Goal: Task Accomplishment & Management: Manage account settings

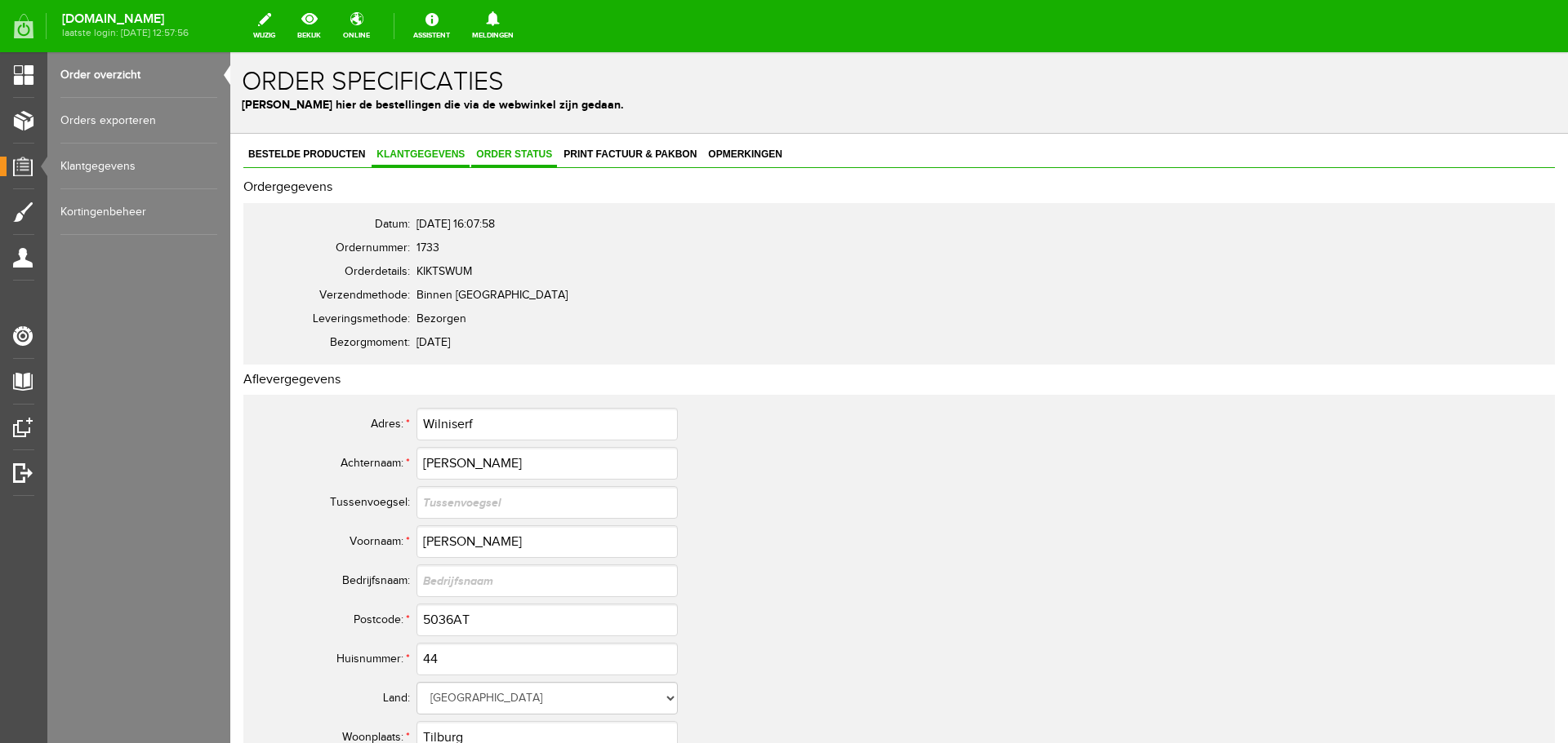
click at [503, 154] on span "Order status" at bounding box center [514, 153] width 86 height 11
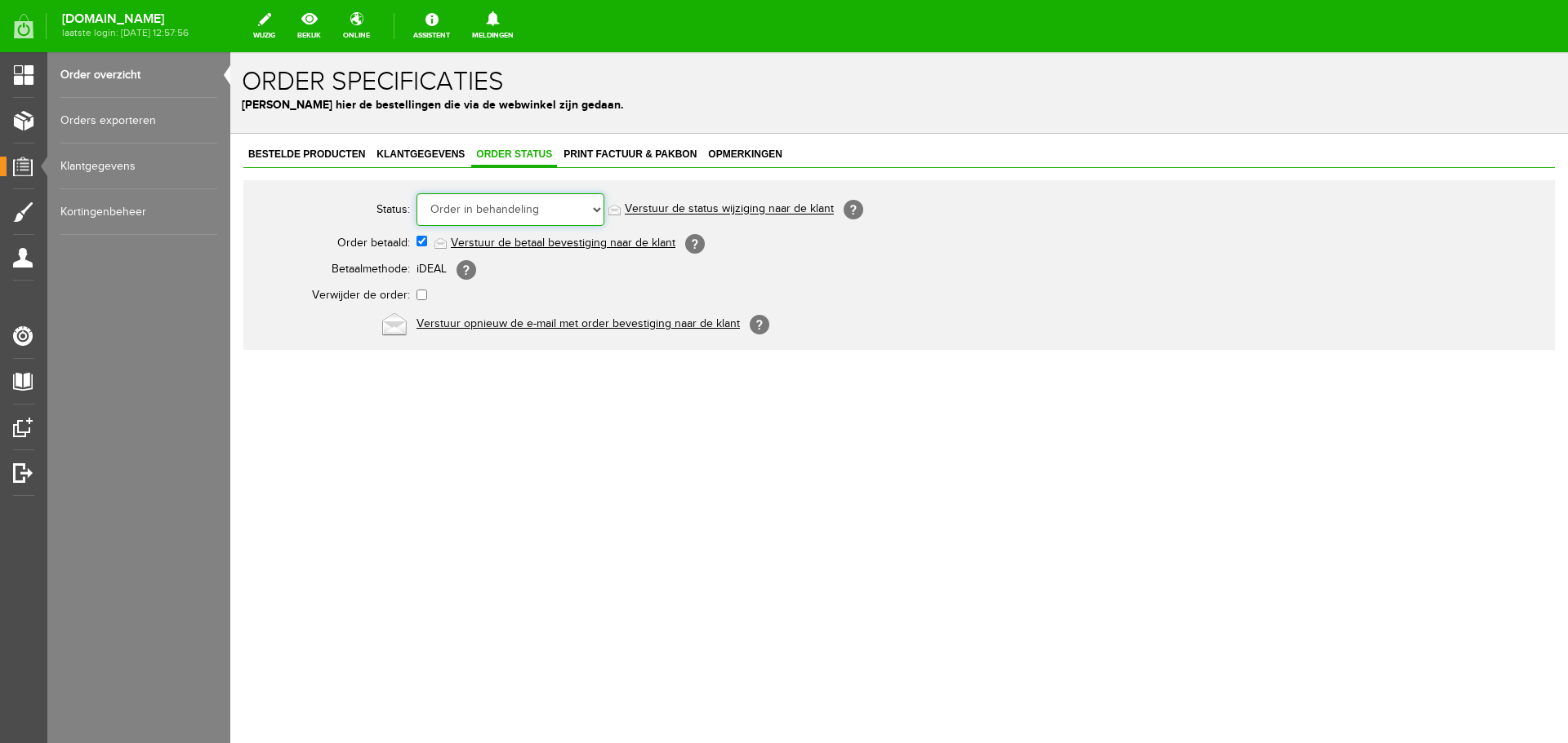
click at [573, 211] on select "Order niet afgerond Nieuw Order in behandeling Wacht op leverancier Wacht op be…" at bounding box center [510, 209] width 188 height 32
select select "5"
click at [416, 194] on select "Order niet afgerond Nieuw Order in behandeling Wacht op leverancier Wacht op be…" at bounding box center [510, 209] width 188 height 32
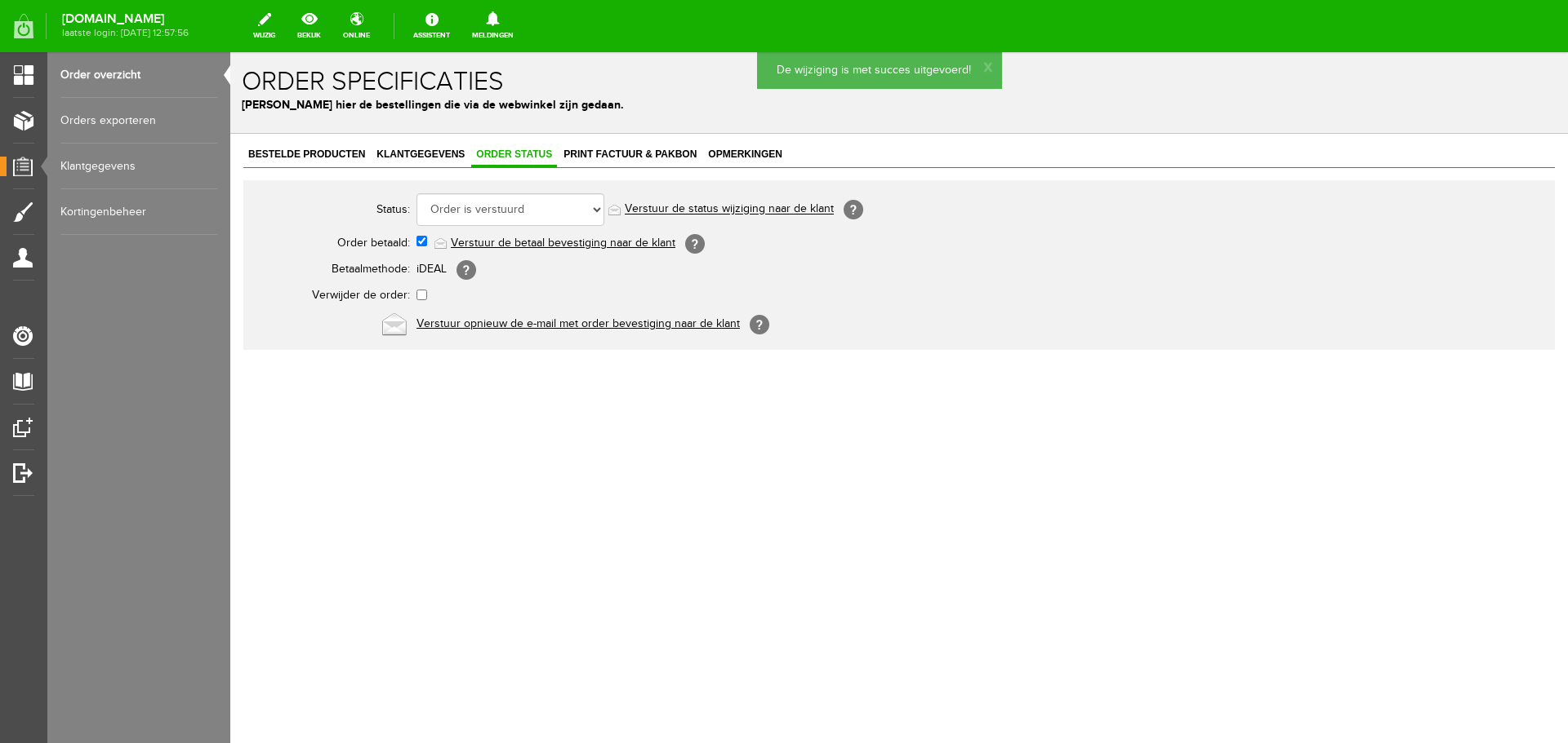
click at [763, 208] on link "Verstuur de status wijziging naar de klant" at bounding box center [729, 209] width 209 height 13
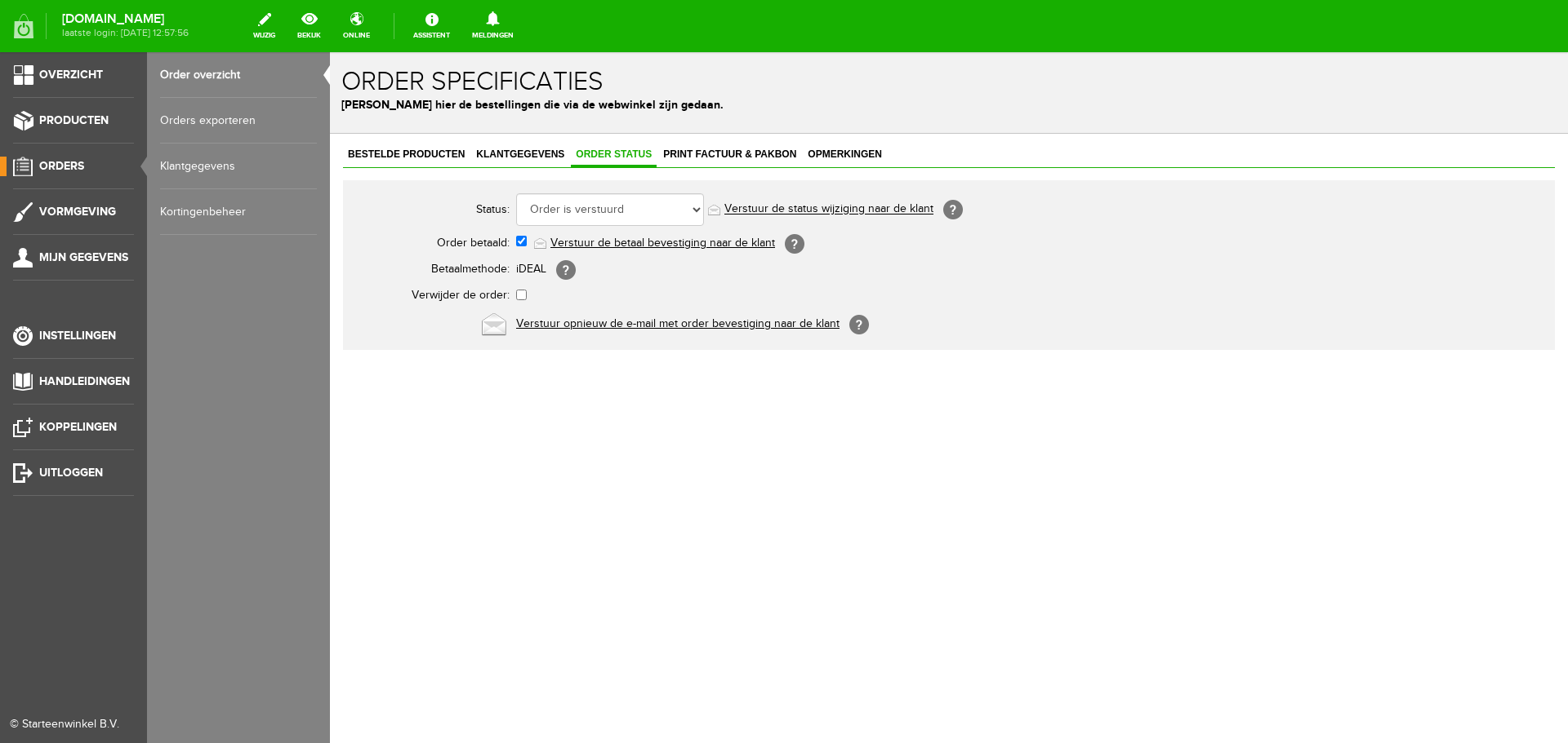
click at [66, 171] on span "Orders" at bounding box center [61, 166] width 45 height 14
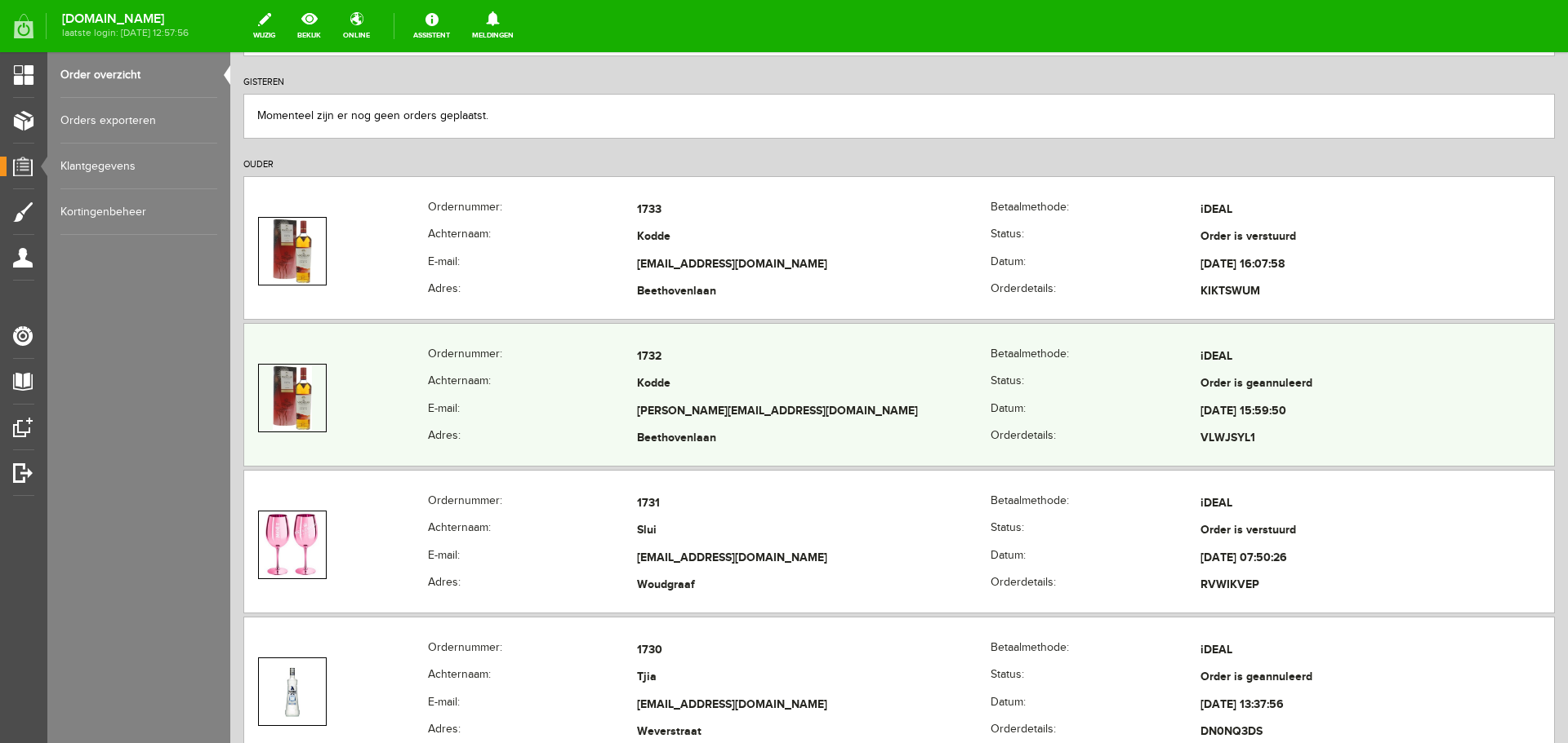
scroll to position [245, 0]
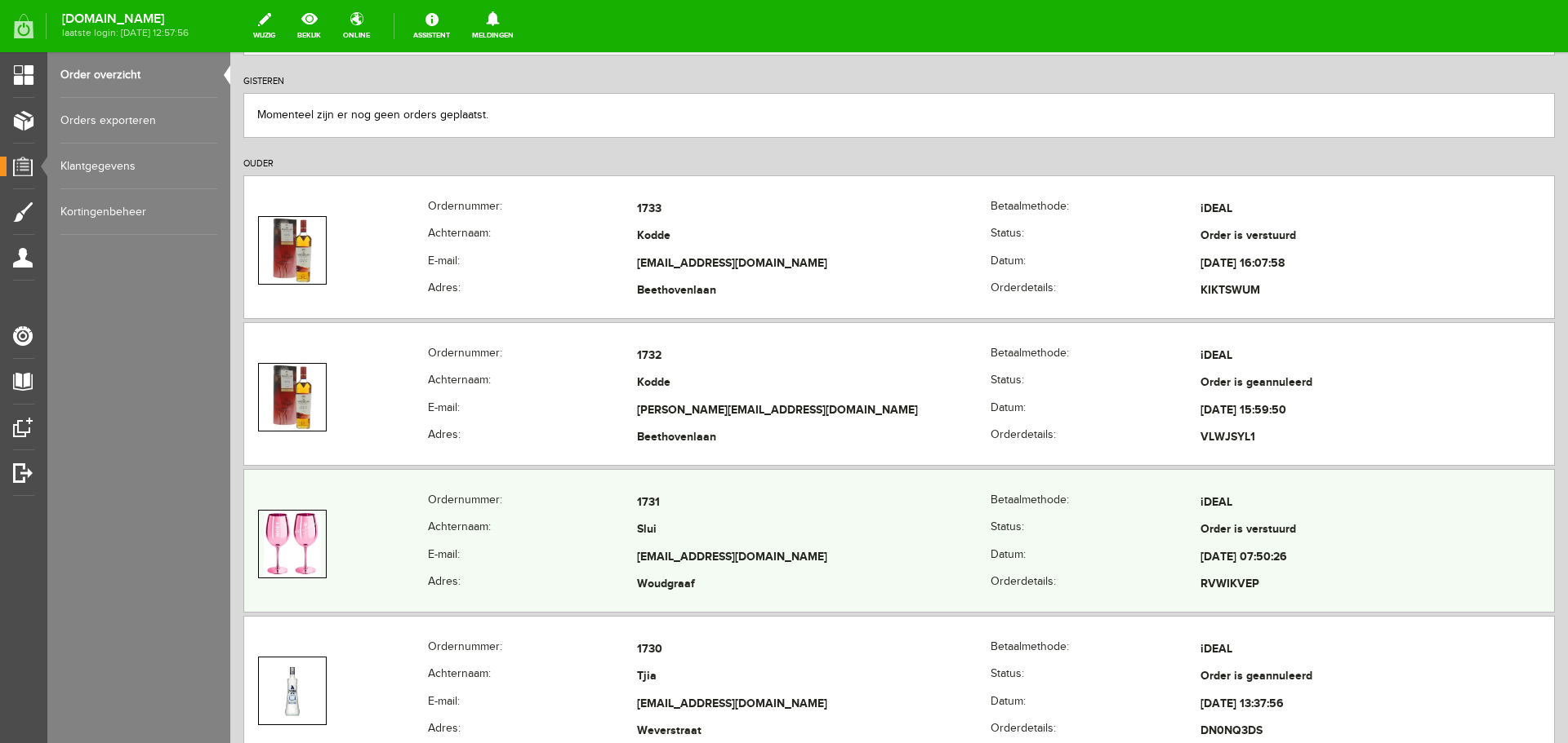
click at [839, 554] on td "[EMAIL_ADDRESS][DOMAIN_NAME]" at bounding box center [813, 558] width 353 height 28
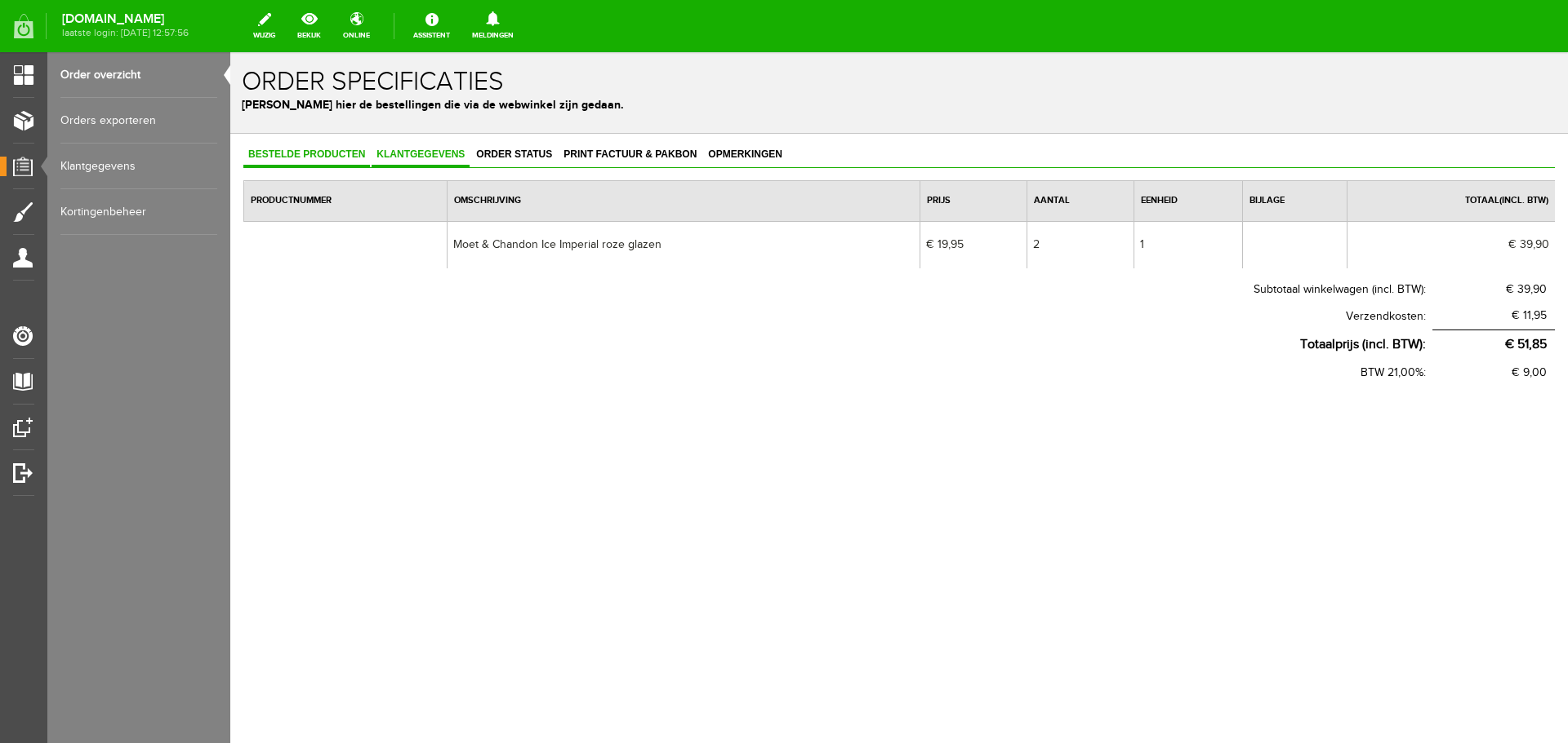
click at [411, 153] on span "Klantgegevens" at bounding box center [421, 153] width 98 height 11
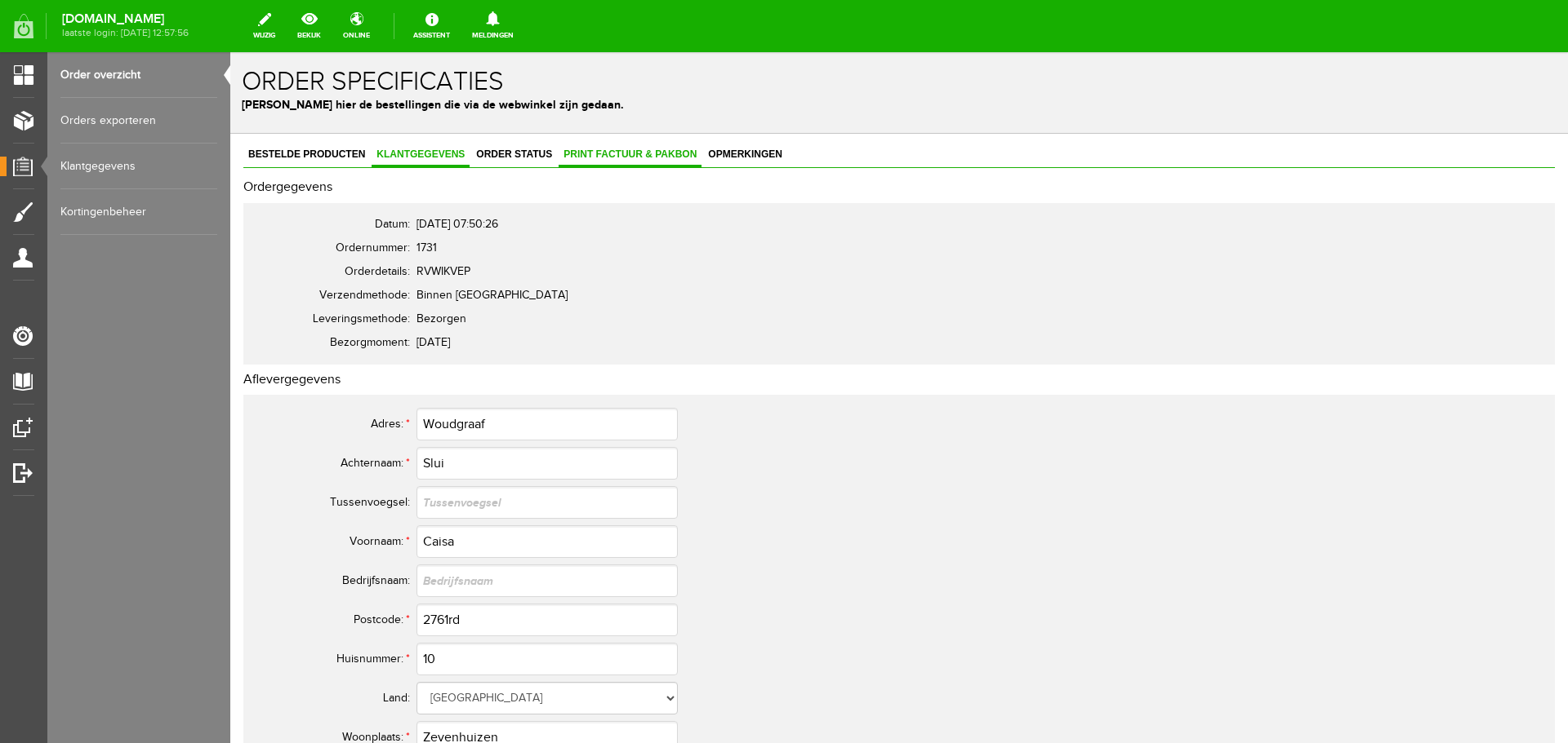
click at [623, 147] on link "Print factuur & pakbon" at bounding box center [630, 155] width 143 height 24
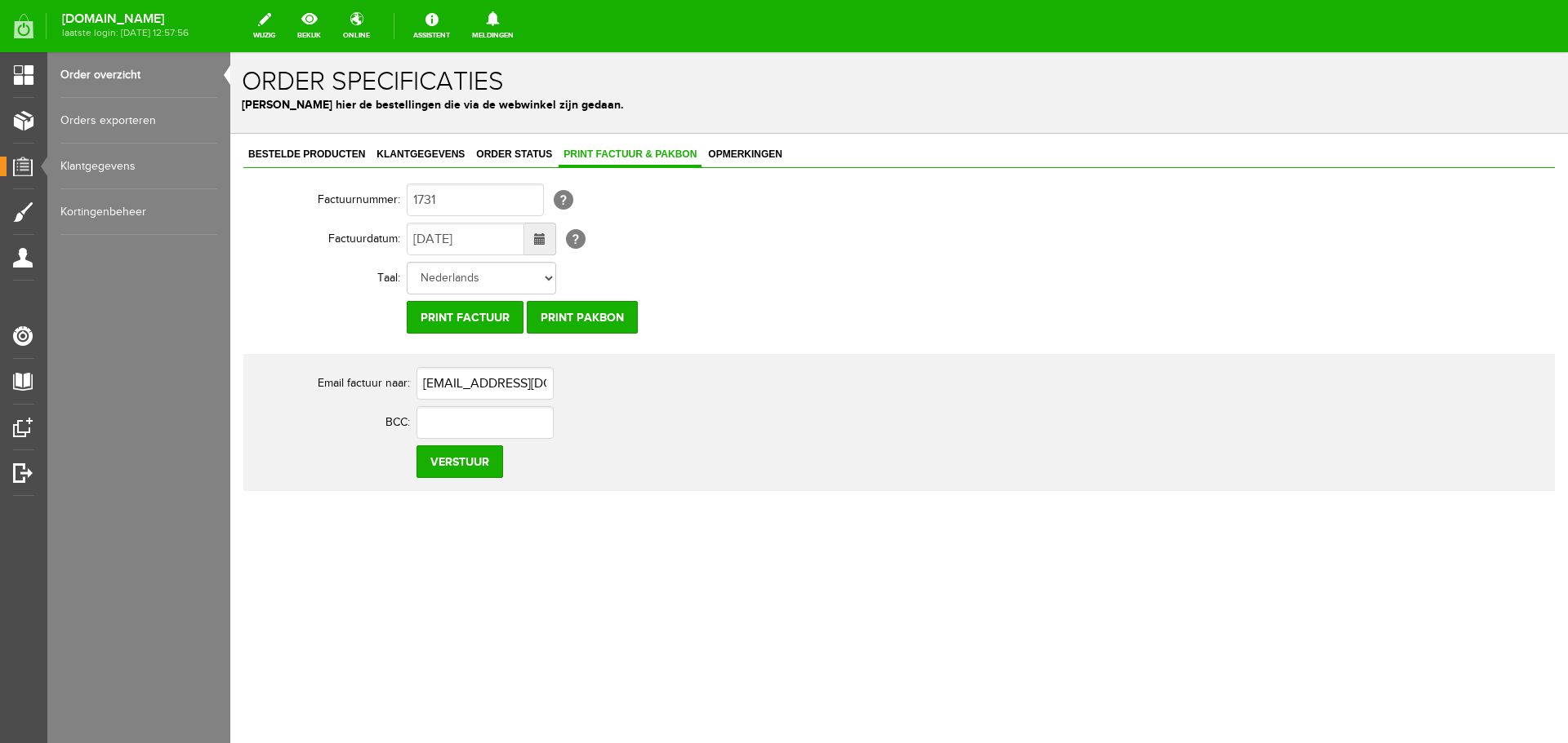
click at [544, 240] on span at bounding box center [539, 239] width 11 height 11
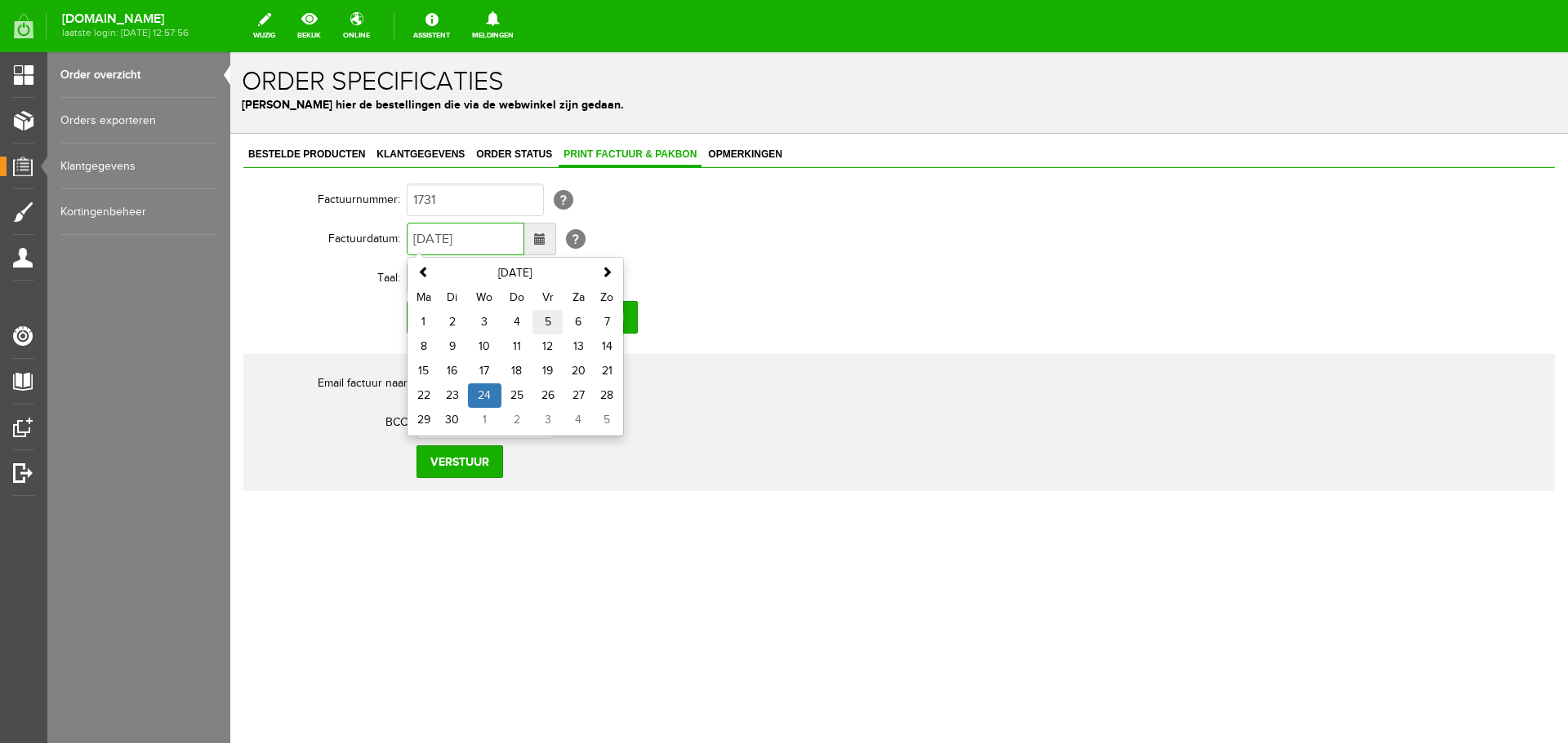
click at [544, 322] on td "5" at bounding box center [548, 323] width 31 height 24
type input "[DATE]"
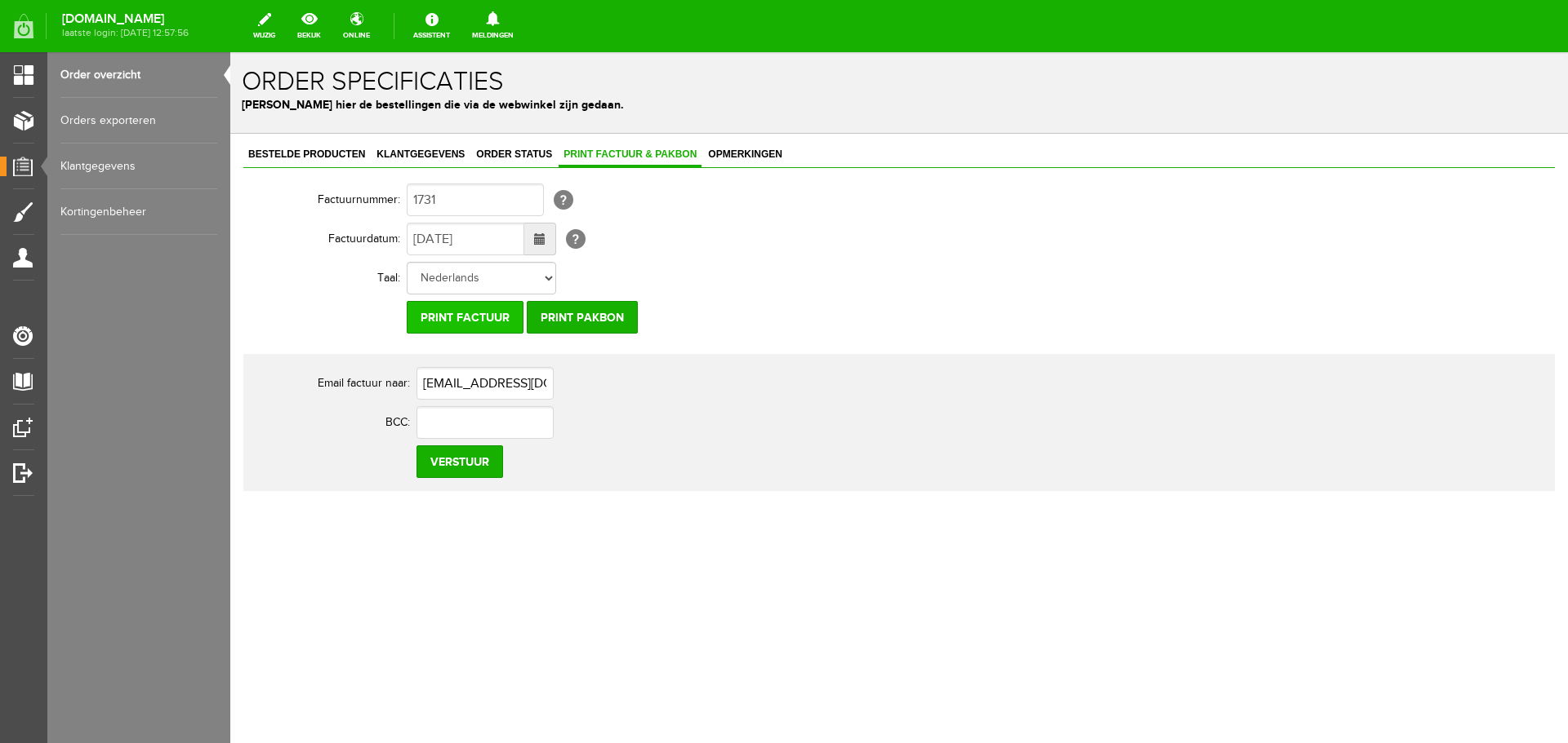
click at [476, 320] on input "Print factuur" at bounding box center [465, 317] width 117 height 32
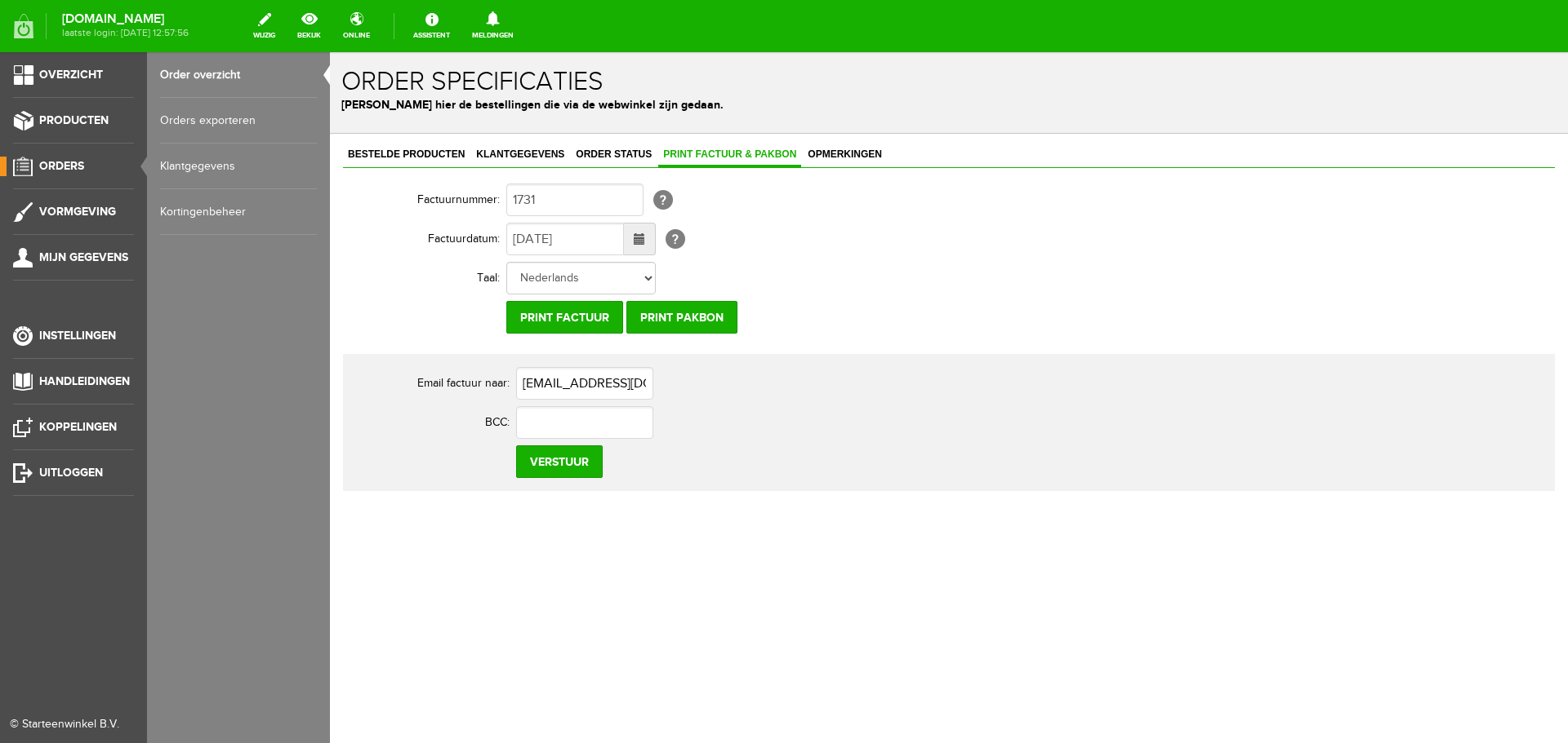
click at [53, 166] on span "Orders" at bounding box center [61, 166] width 45 height 14
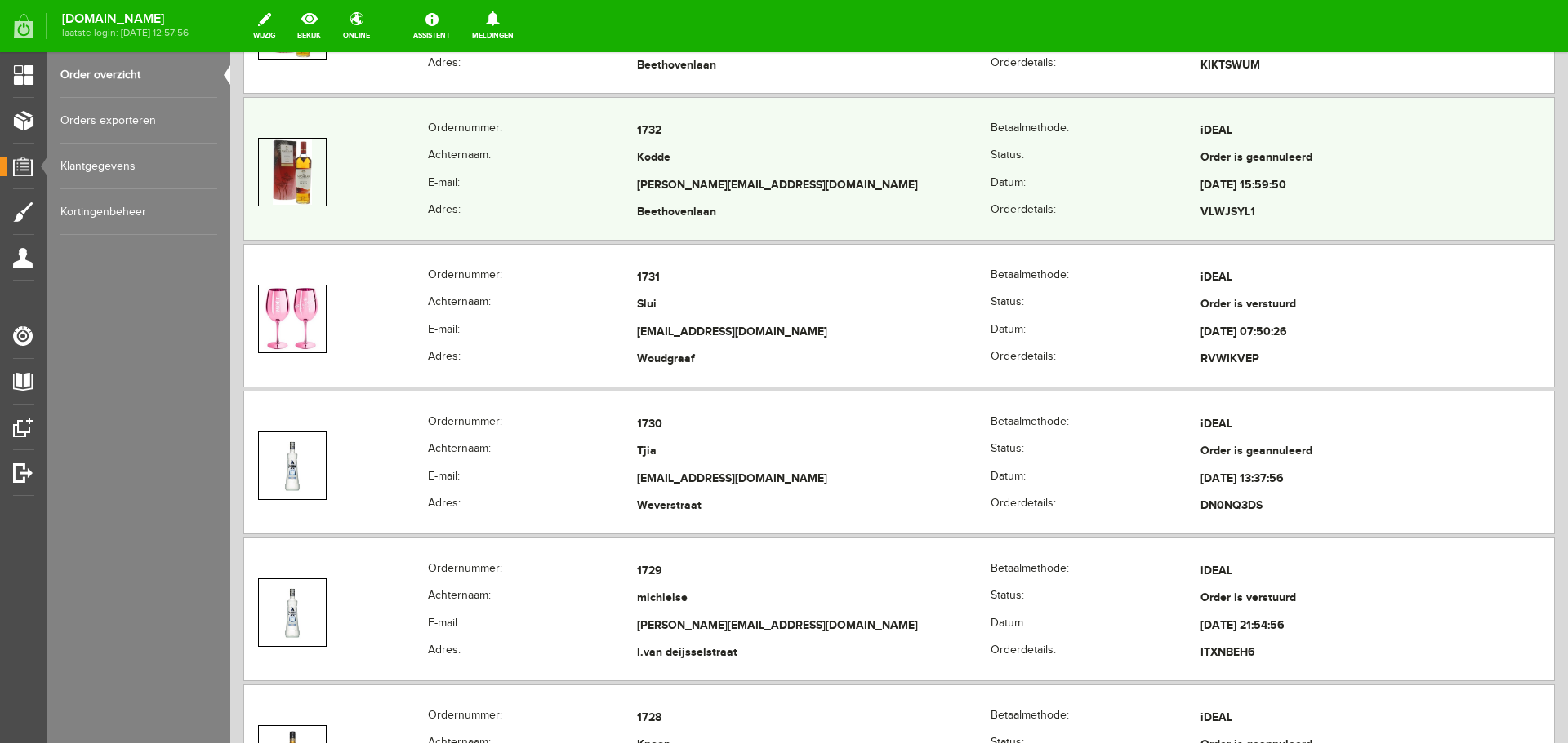
scroll to position [489, 0]
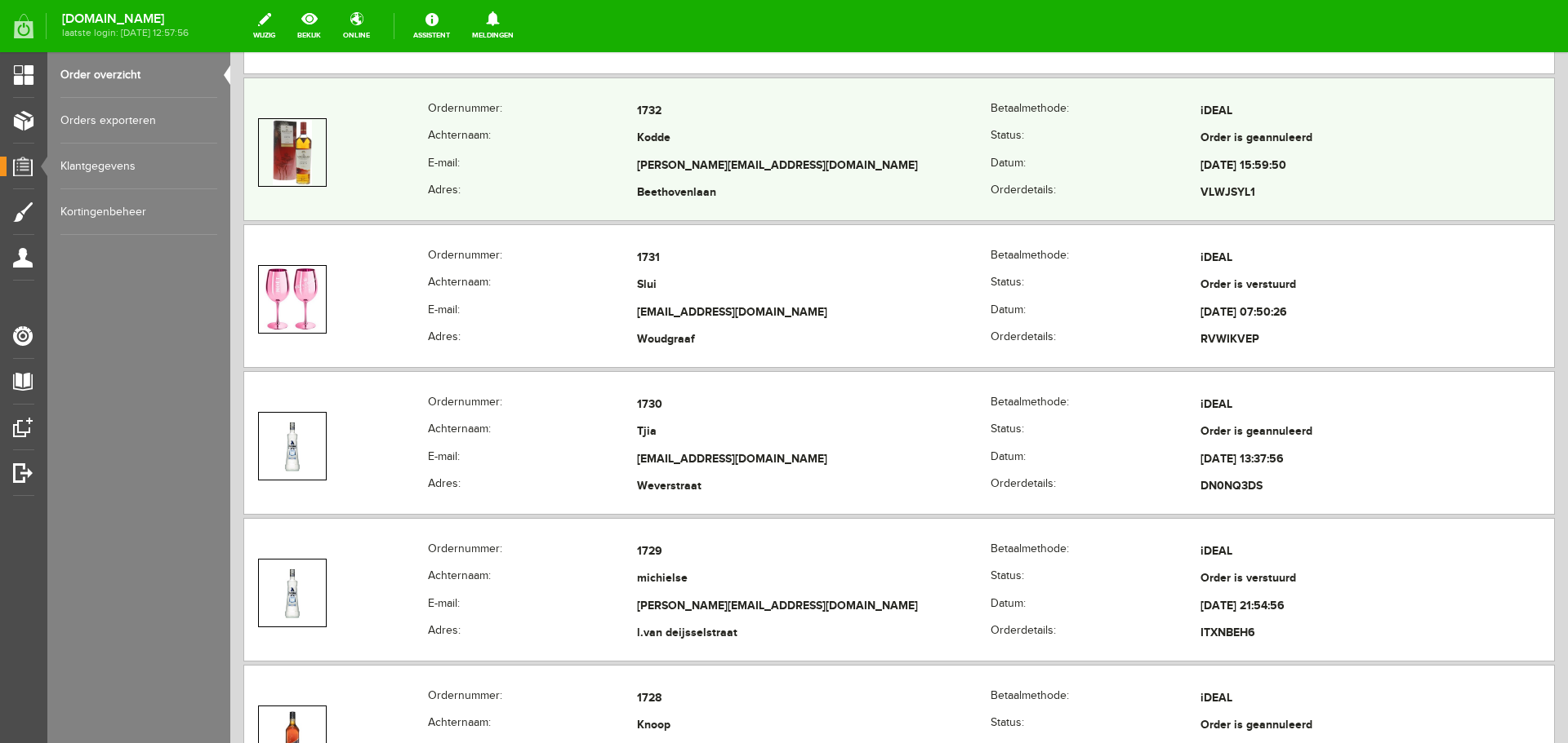
click at [821, 168] on td "[PERSON_NAME][EMAIL_ADDRESS][DOMAIN_NAME]" at bounding box center [813, 167] width 353 height 28
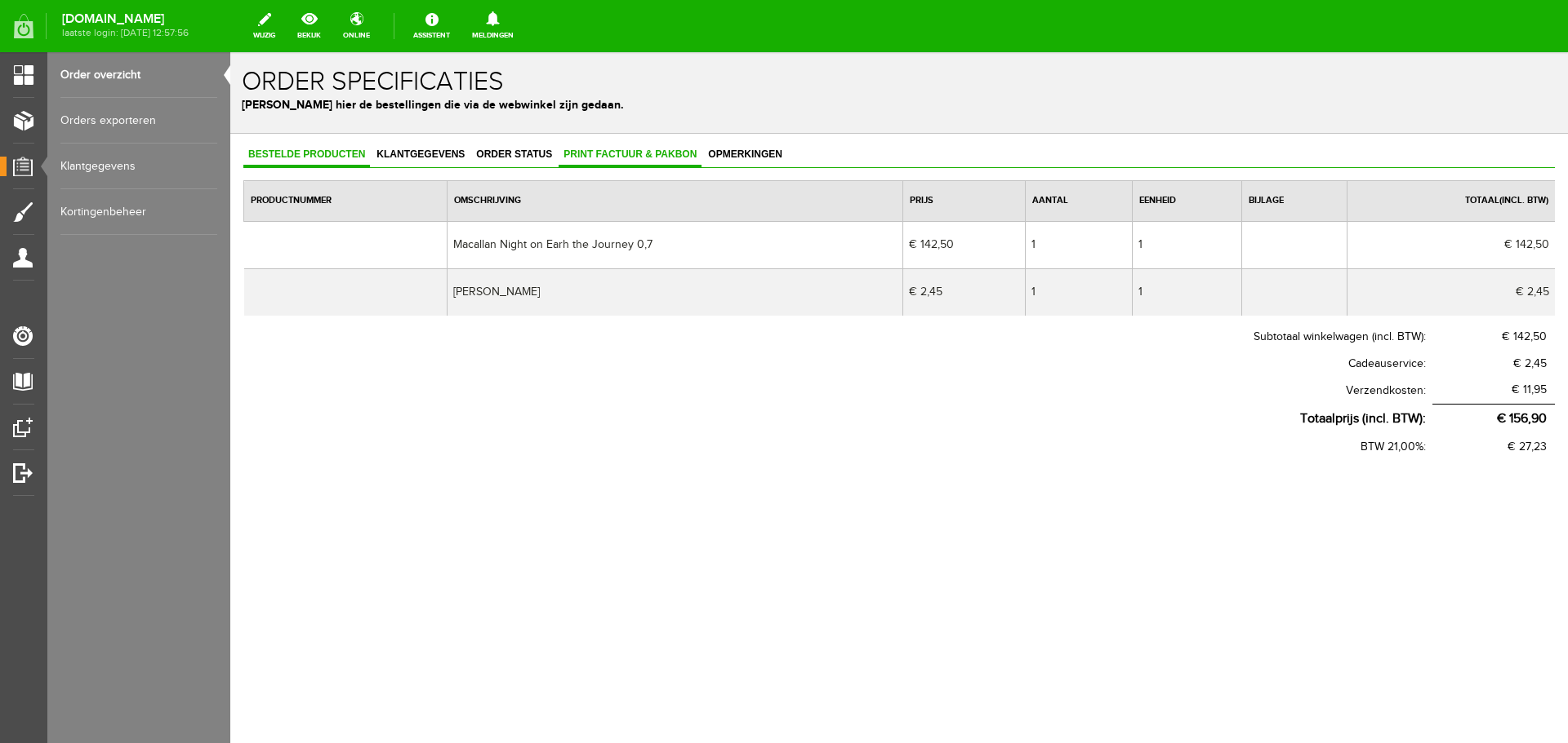
click at [660, 156] on span "Print factuur & pakbon" at bounding box center [630, 153] width 143 height 11
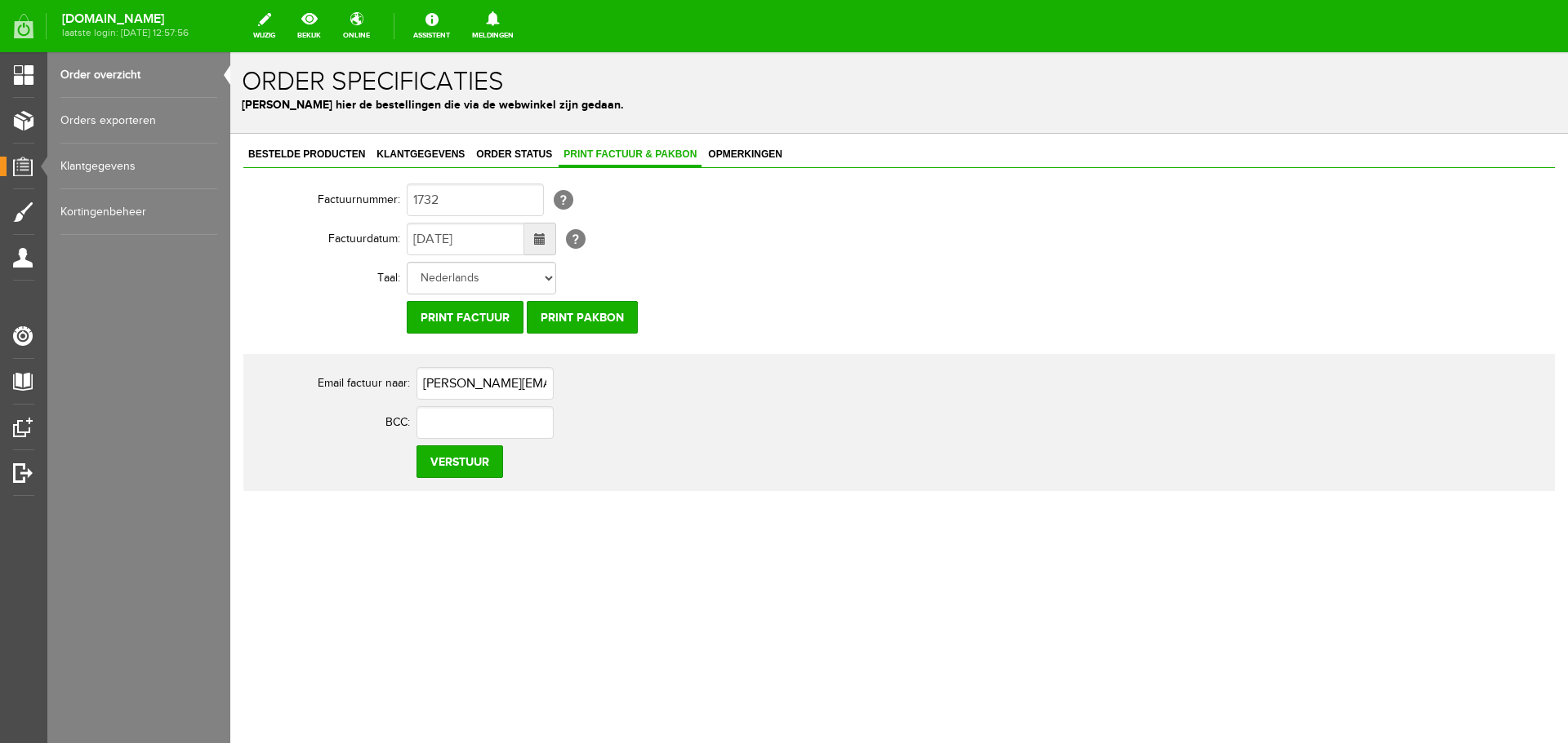
click at [546, 237] on span at bounding box center [540, 238] width 31 height 32
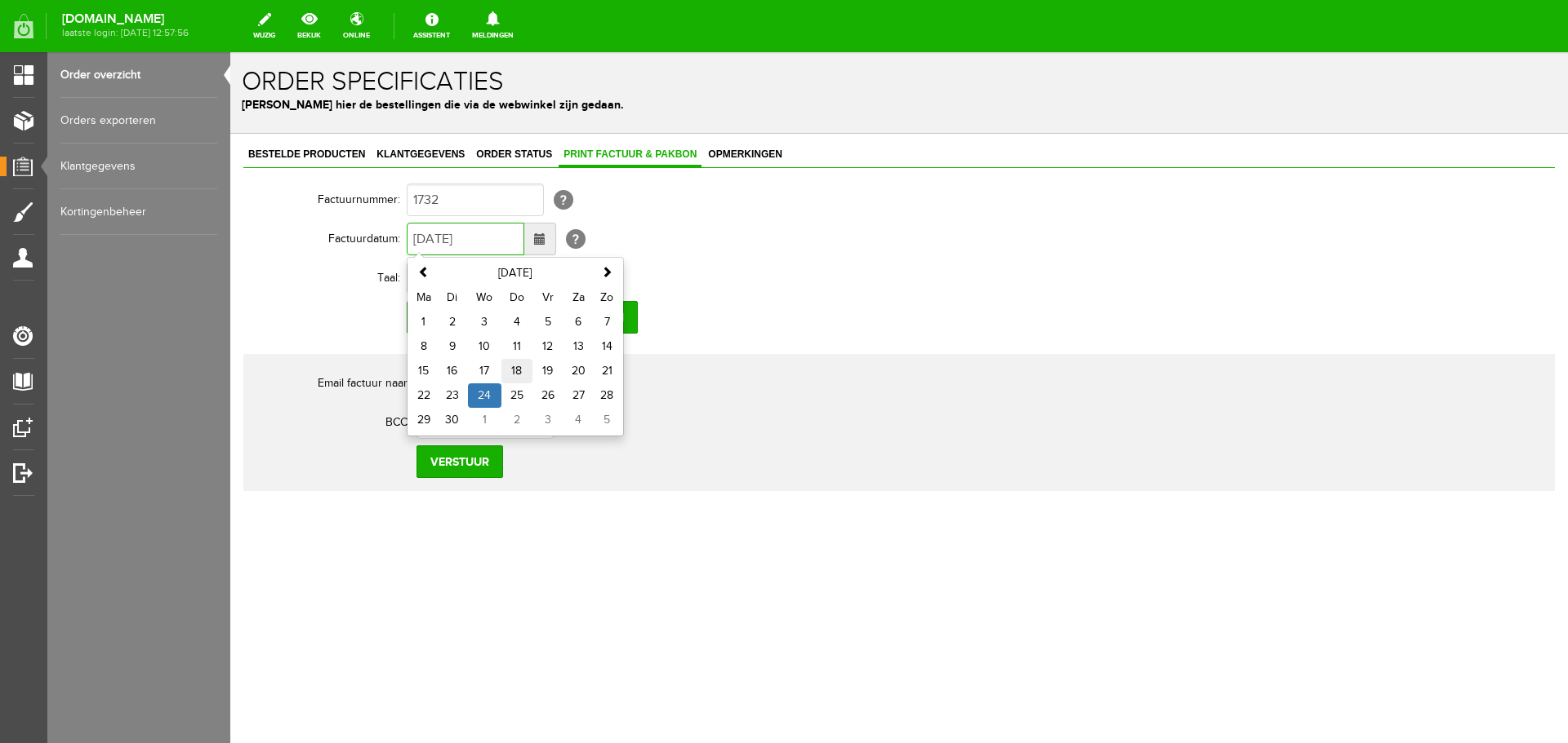
click at [516, 366] on td "18" at bounding box center [517, 372] width 31 height 24
type input "[DATE]"
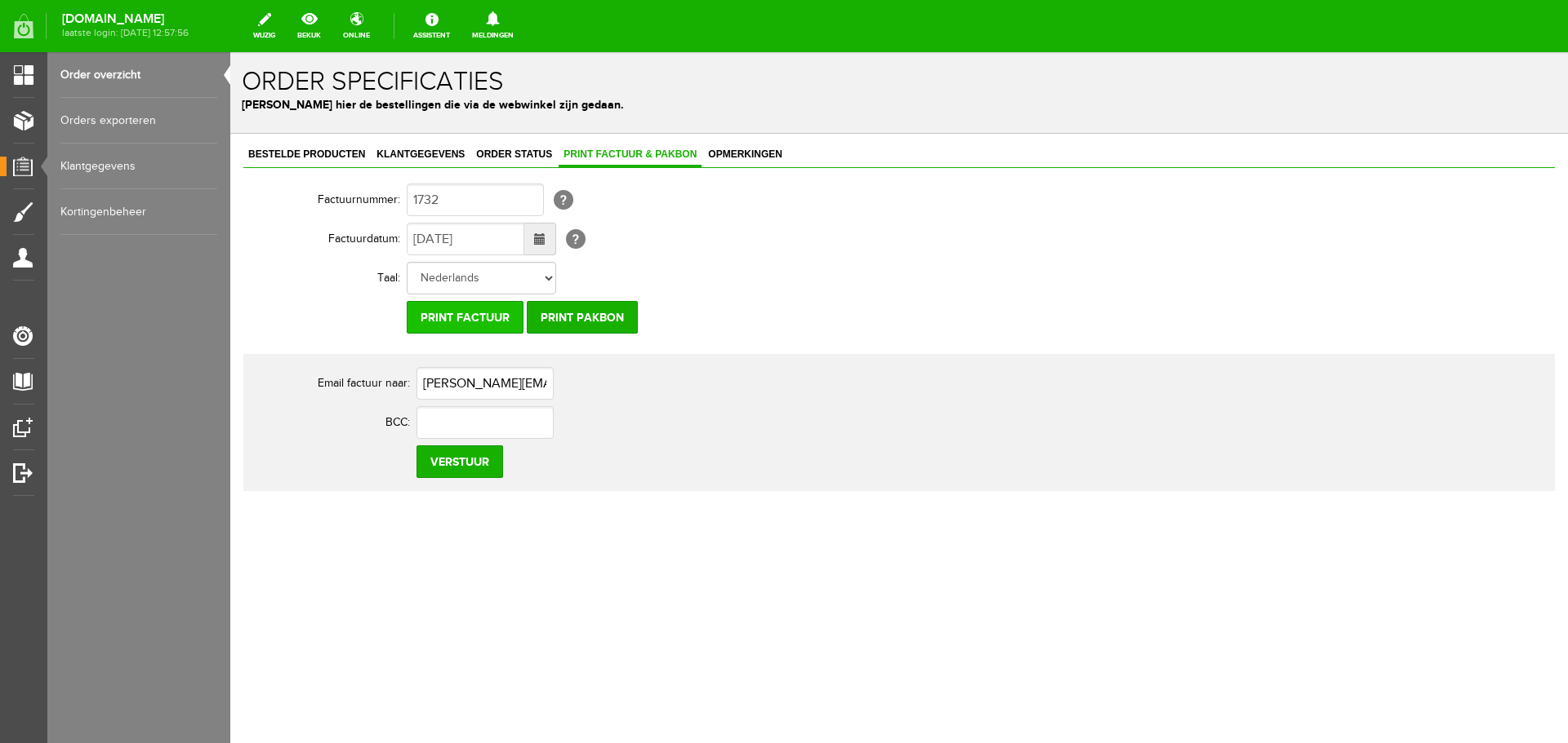
click at [503, 321] on input "Print factuur" at bounding box center [465, 317] width 117 height 32
